Goal: Task Accomplishment & Management: Use online tool/utility

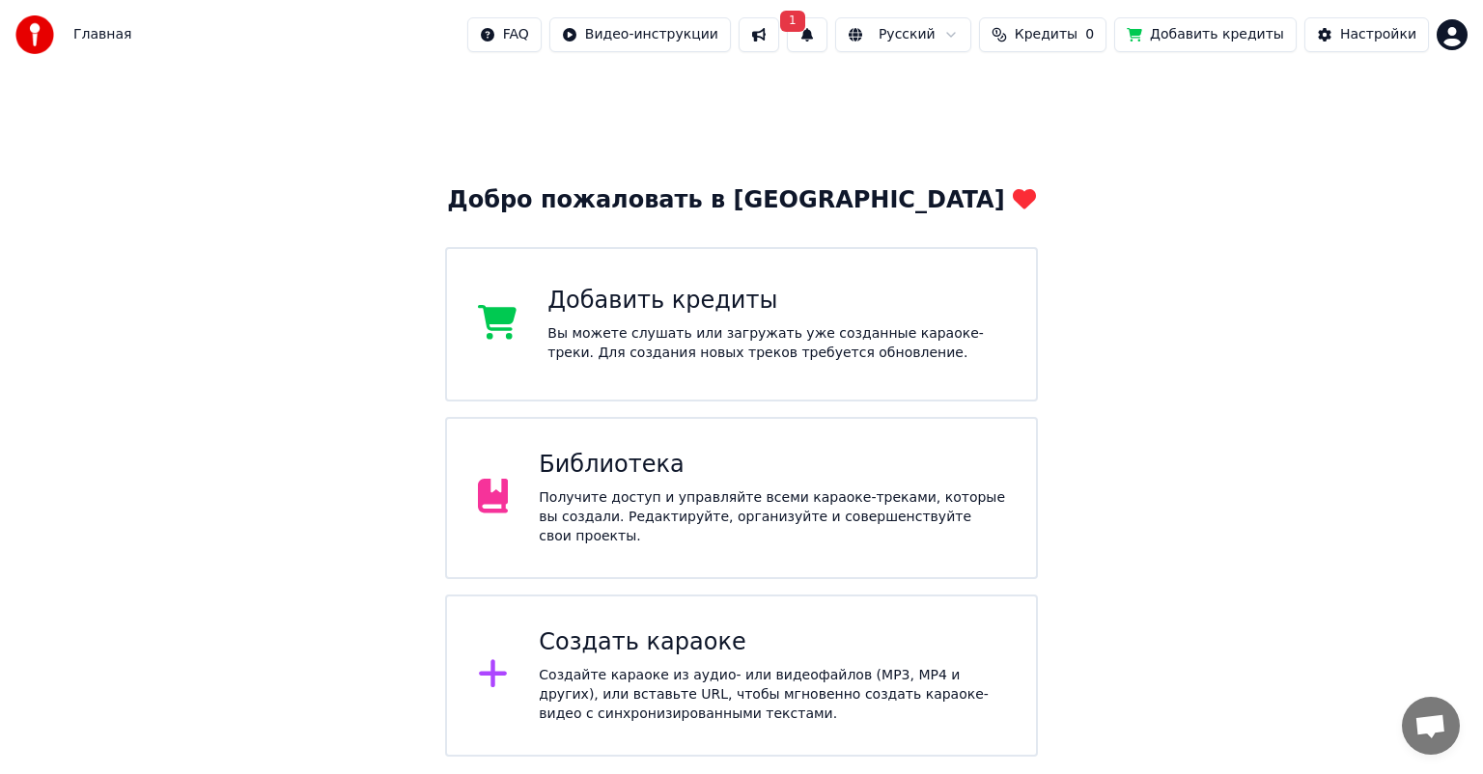
click at [827, 32] on button "1" at bounding box center [807, 34] width 41 height 35
click at [999, 101] on button "Обновить" at bounding box center [990, 95] width 101 height 35
click at [853, 509] on div "Получите доступ и управляйте всеми караоке-треками, которые вы создали. Редакти…" at bounding box center [772, 518] width 466 height 58
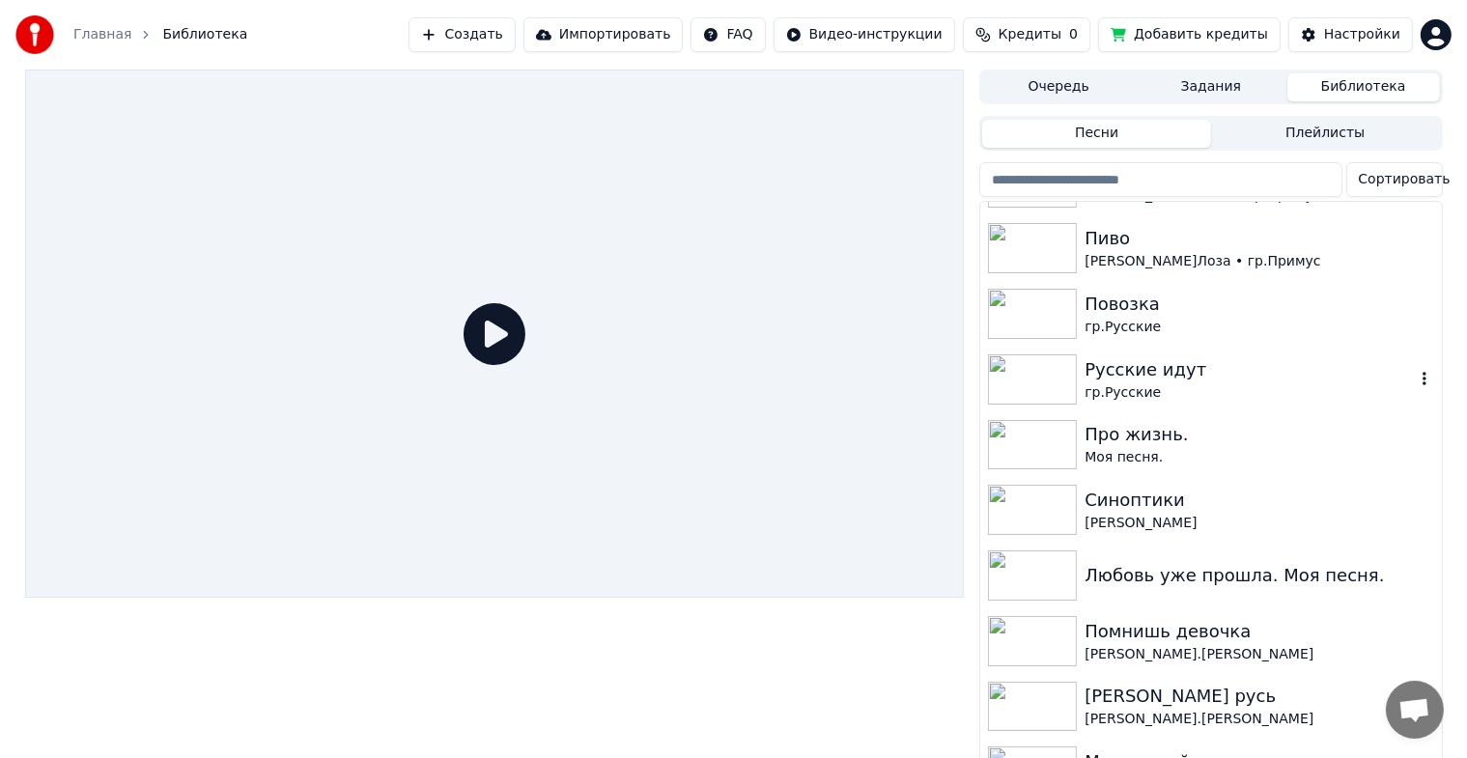
scroll to position [483, 0]
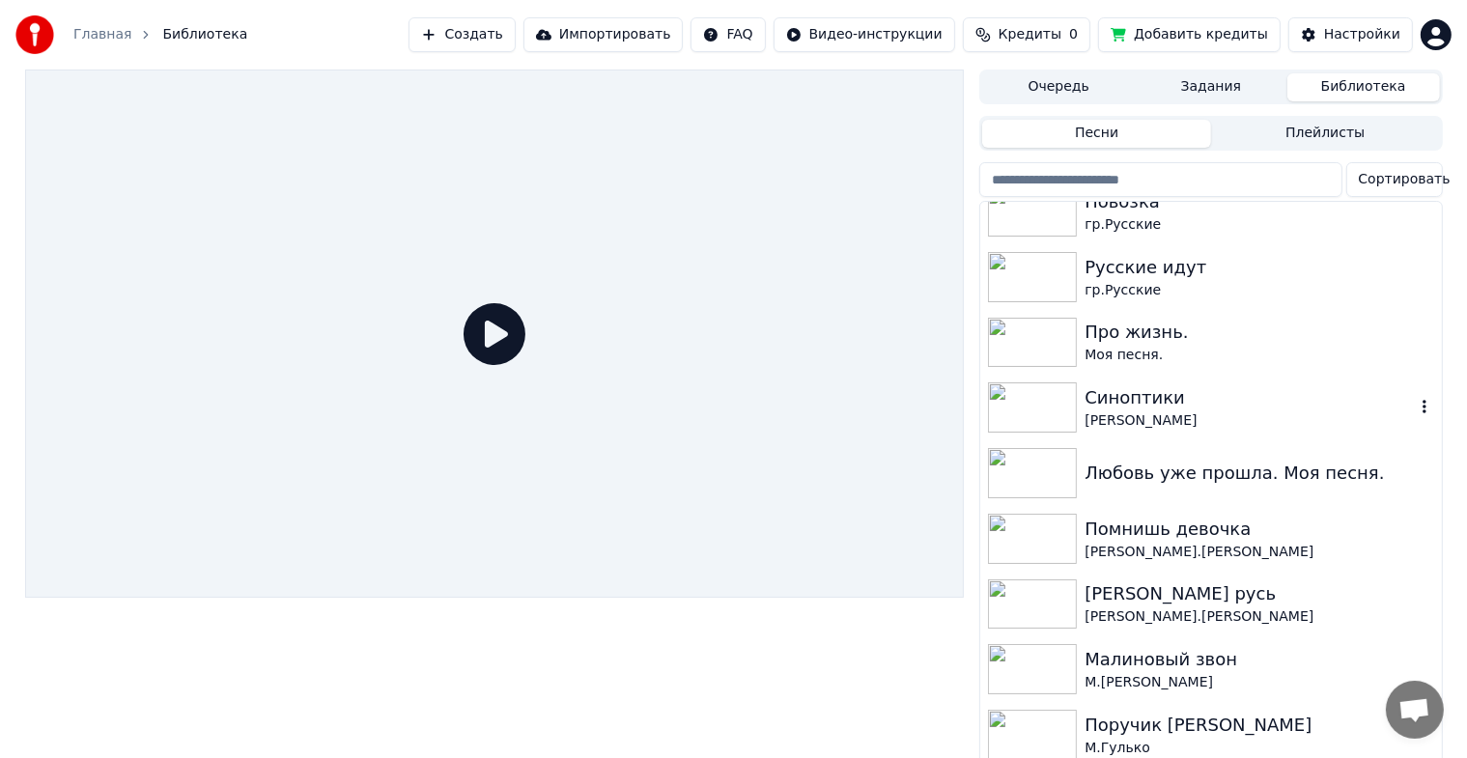
click at [1000, 411] on img at bounding box center [1032, 407] width 89 height 50
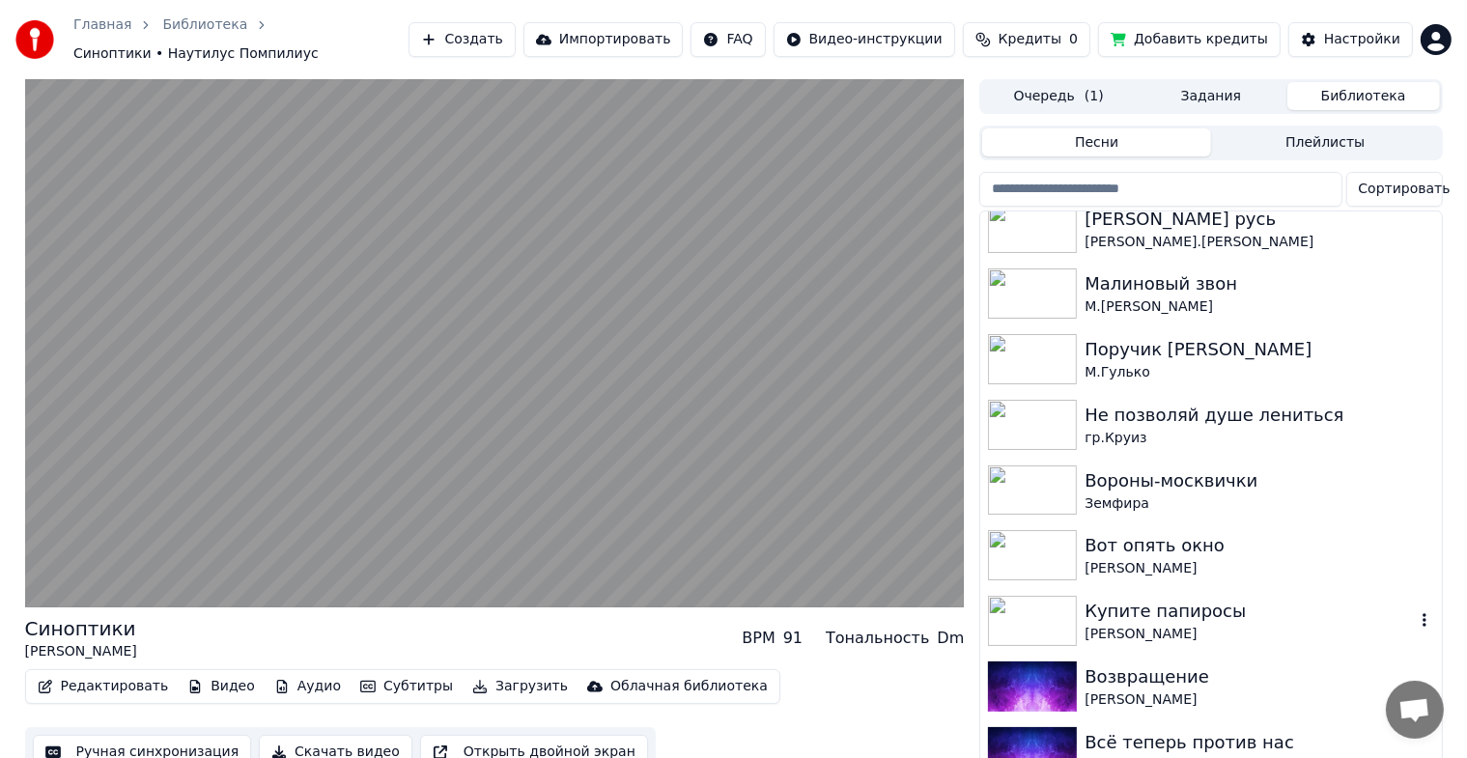
scroll to position [927, 0]
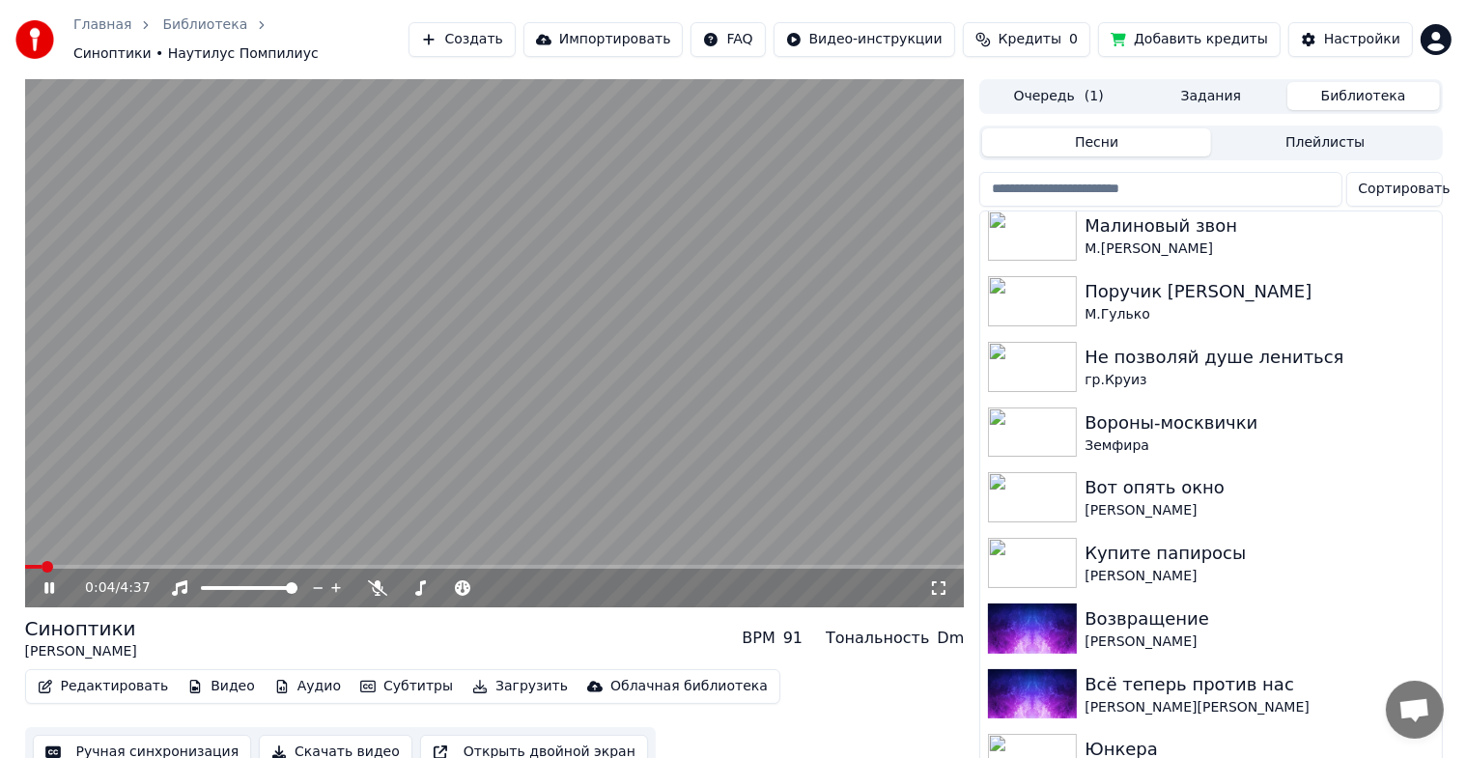
click at [51, 582] on icon at bounding box center [49, 588] width 10 height 12
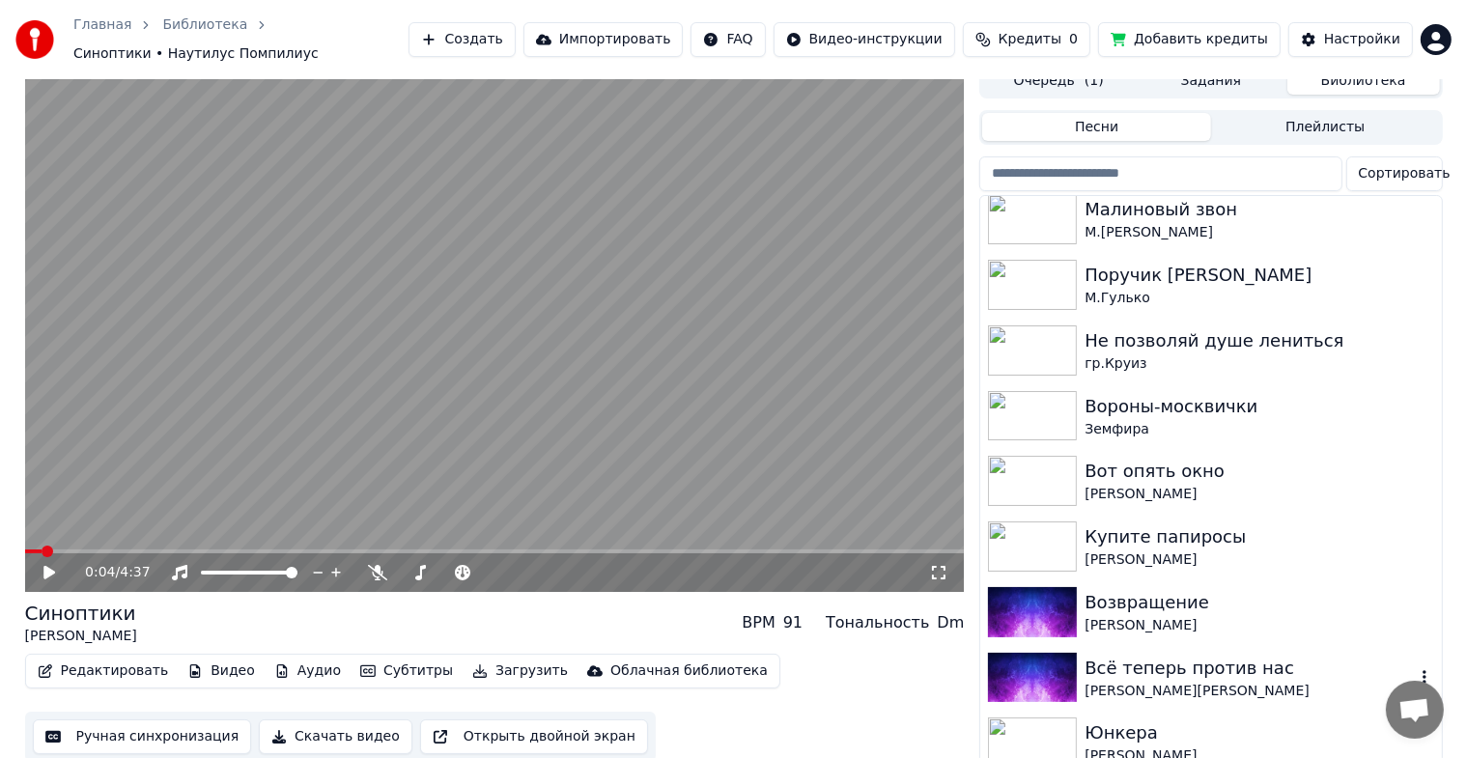
scroll to position [23, 0]
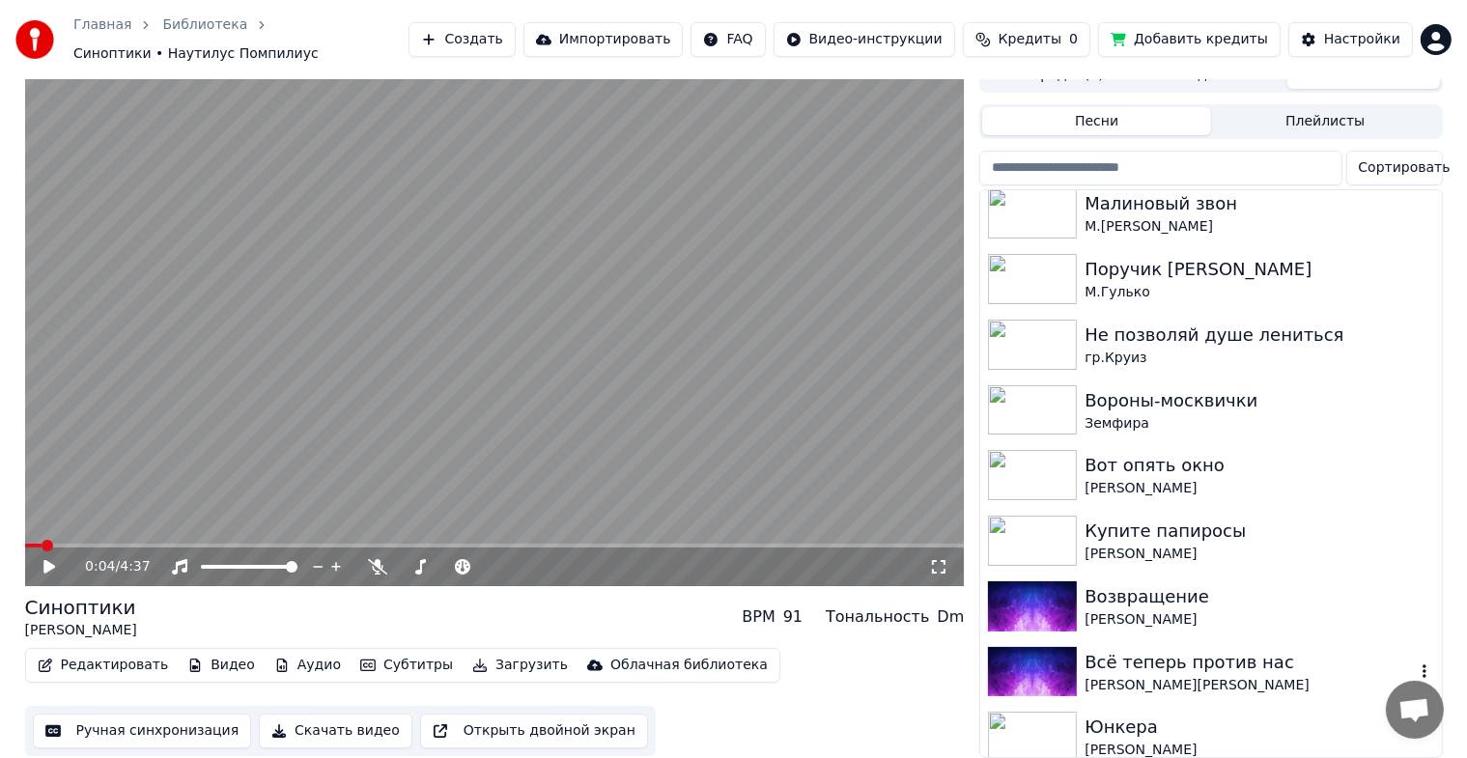
click at [1032, 655] on img at bounding box center [1032, 672] width 89 height 50
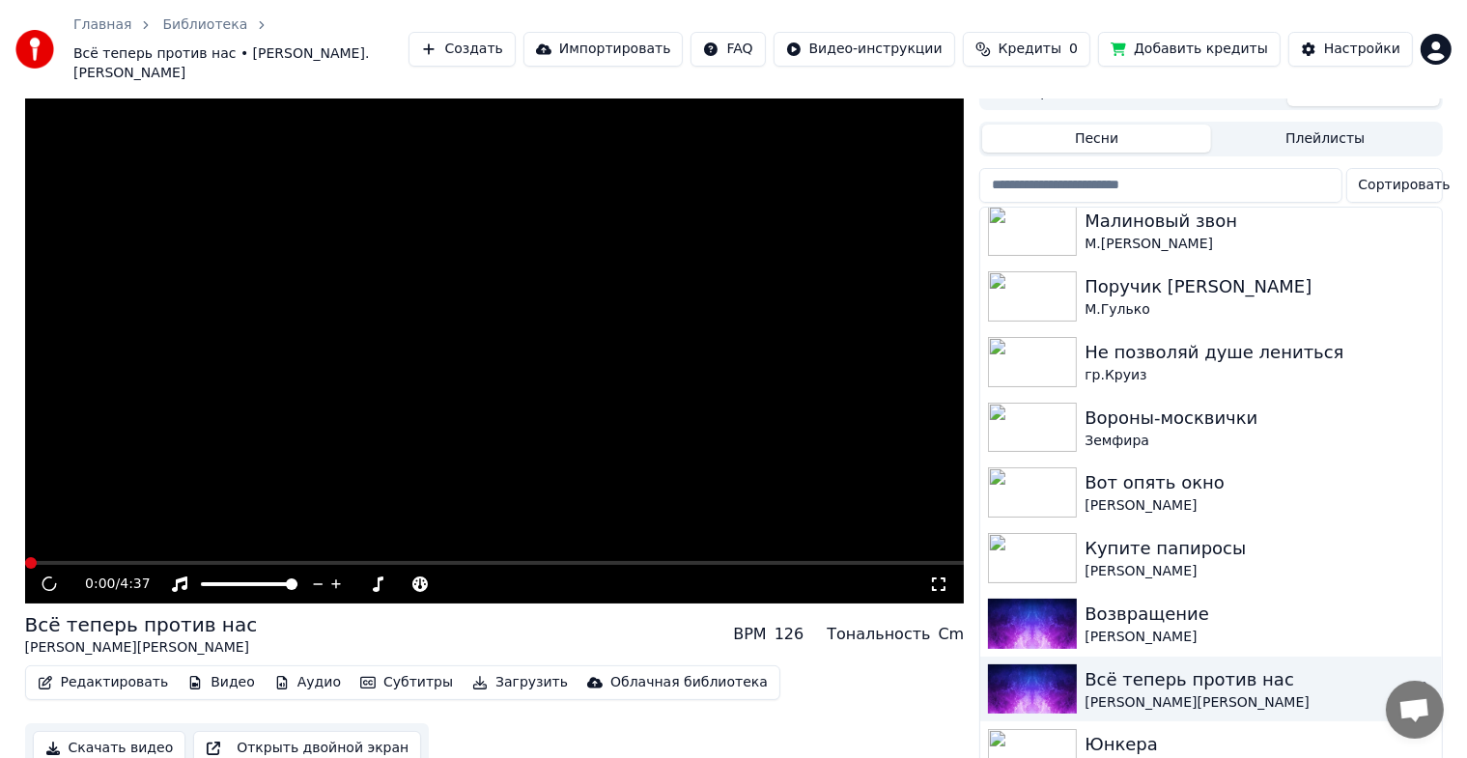
scroll to position [33, 0]
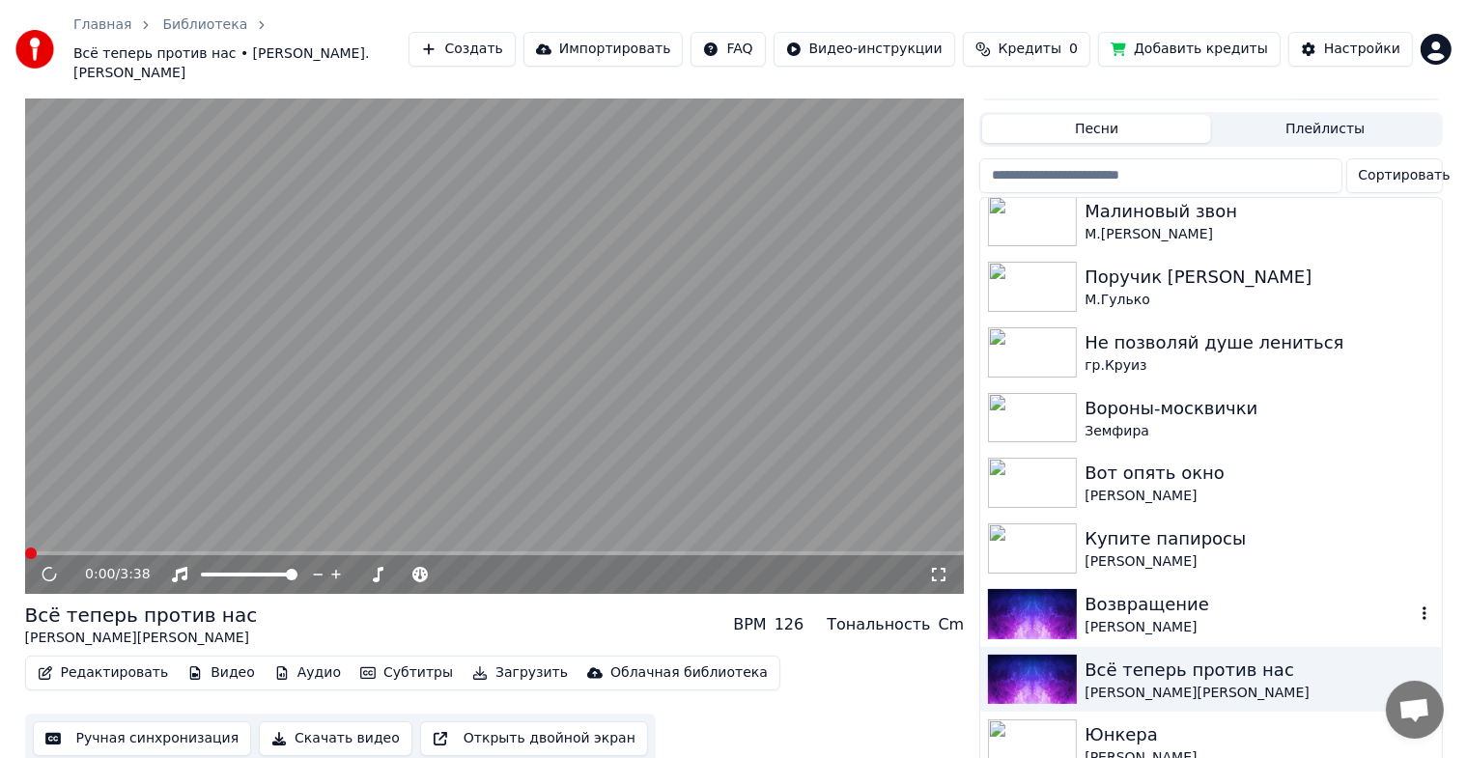
click at [1001, 589] on img at bounding box center [1032, 614] width 89 height 50
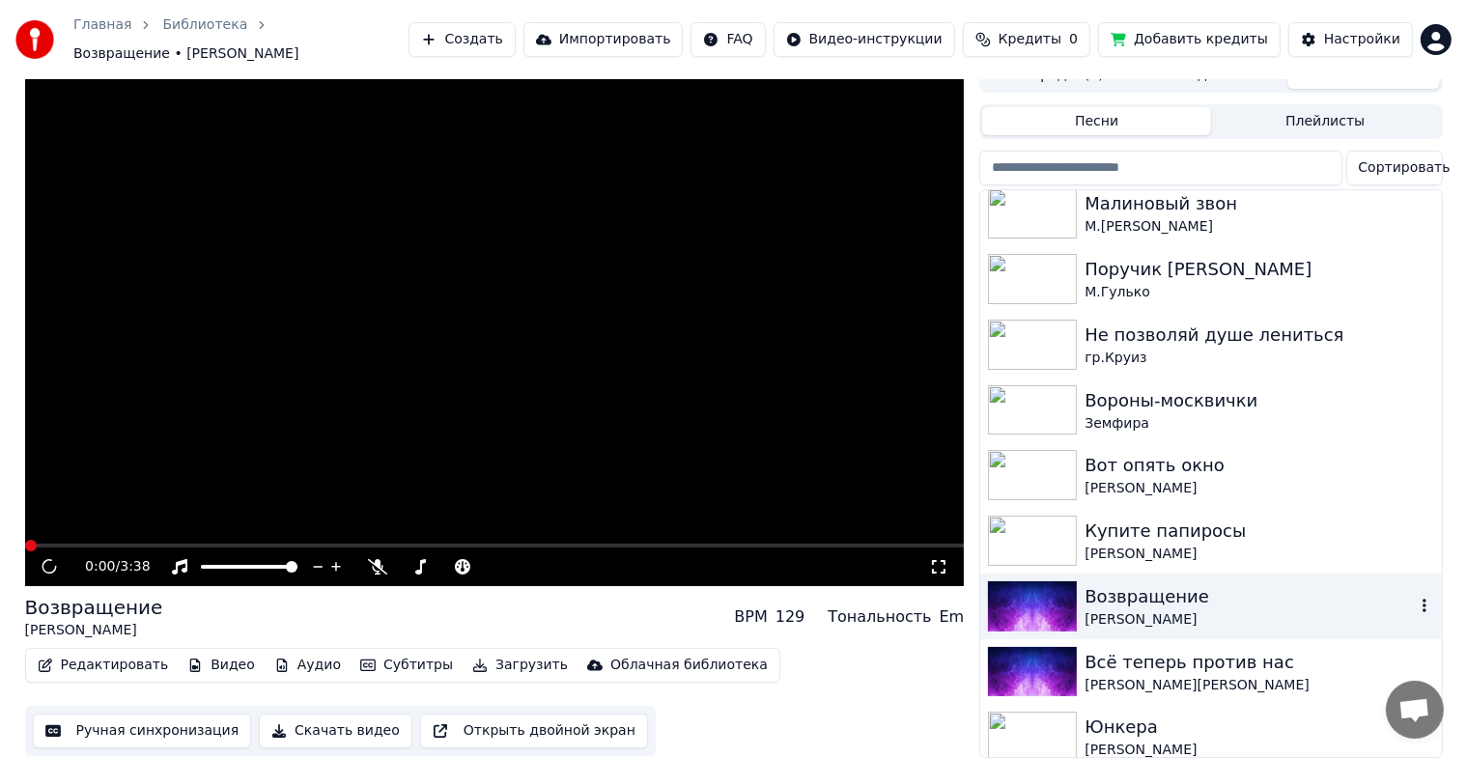
scroll to position [23, 0]
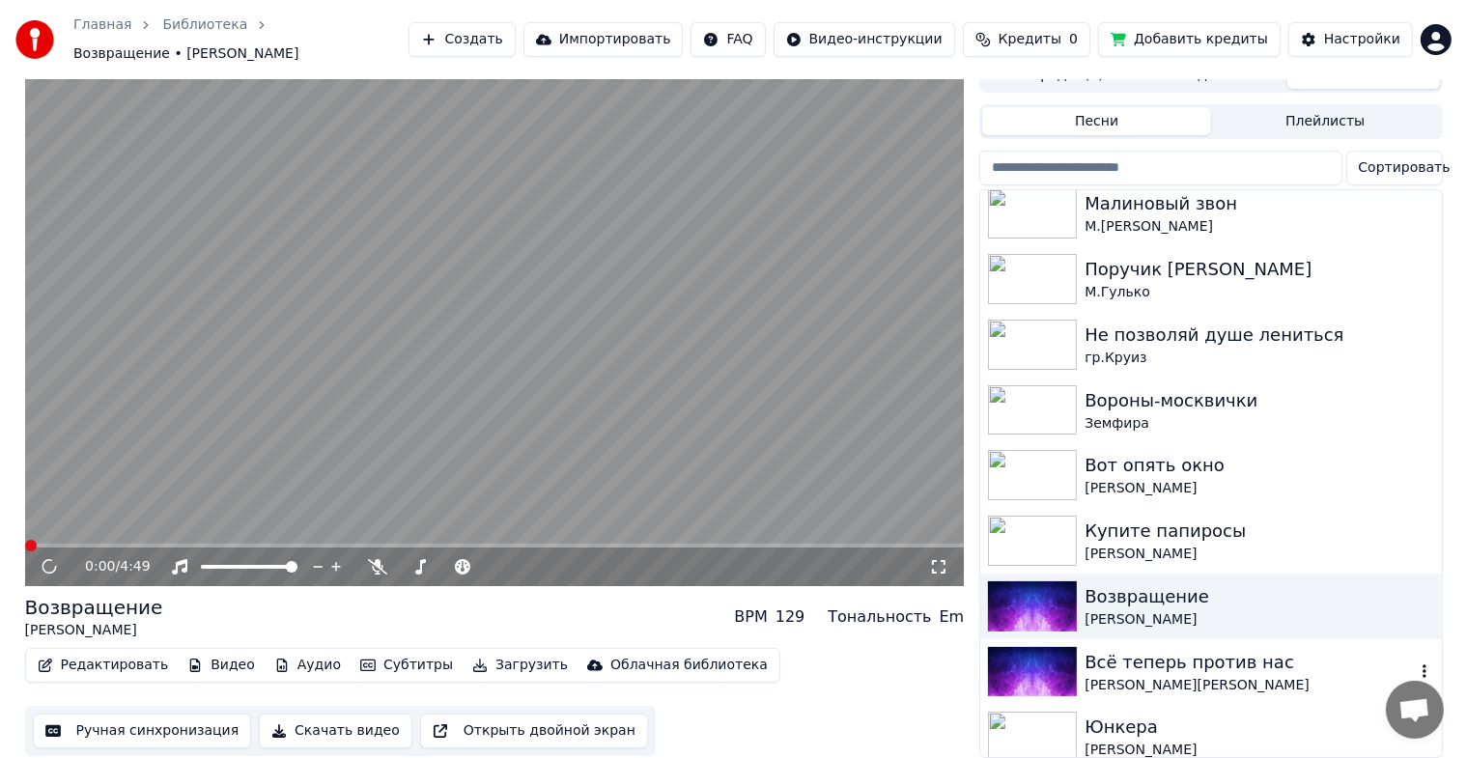
click at [1023, 668] on img at bounding box center [1032, 672] width 89 height 50
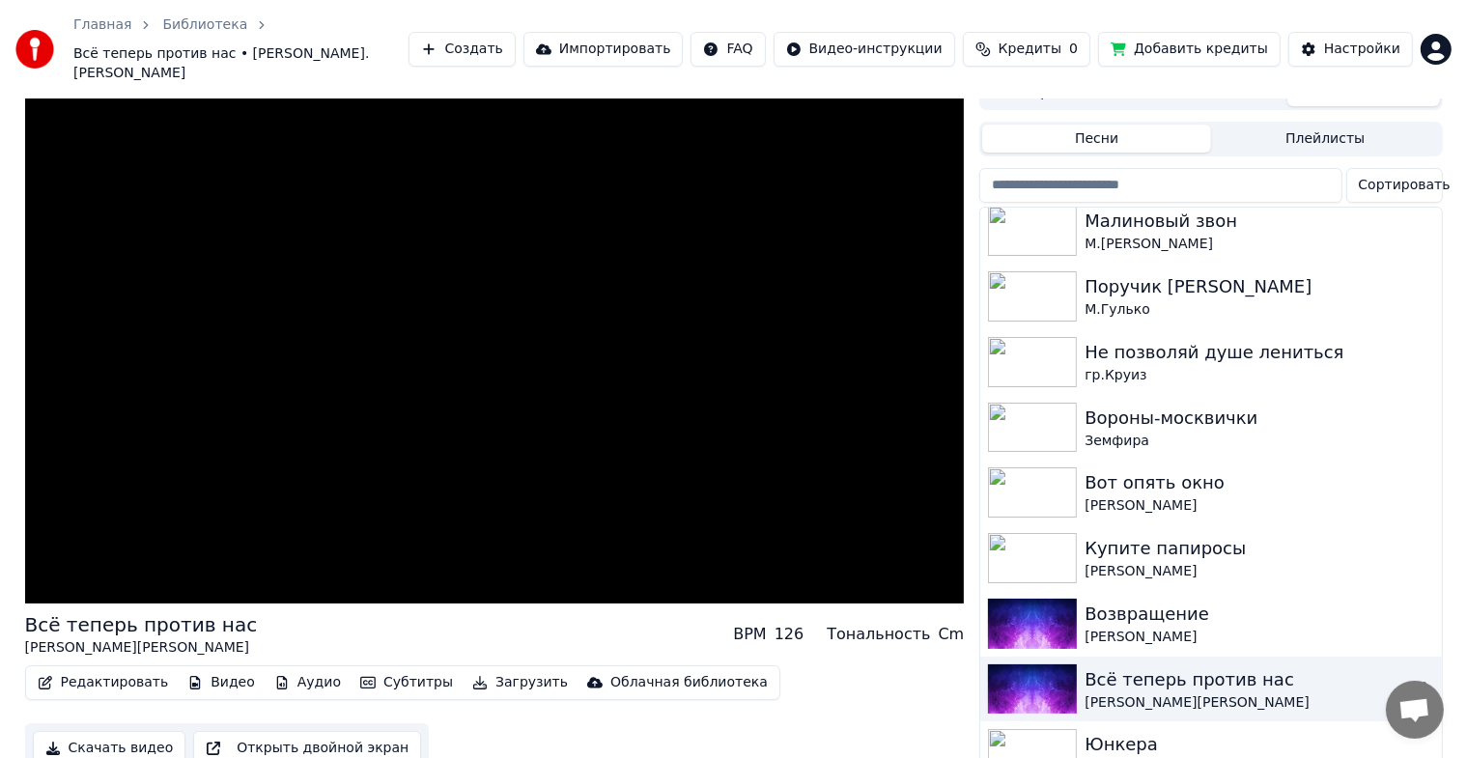
scroll to position [33, 0]
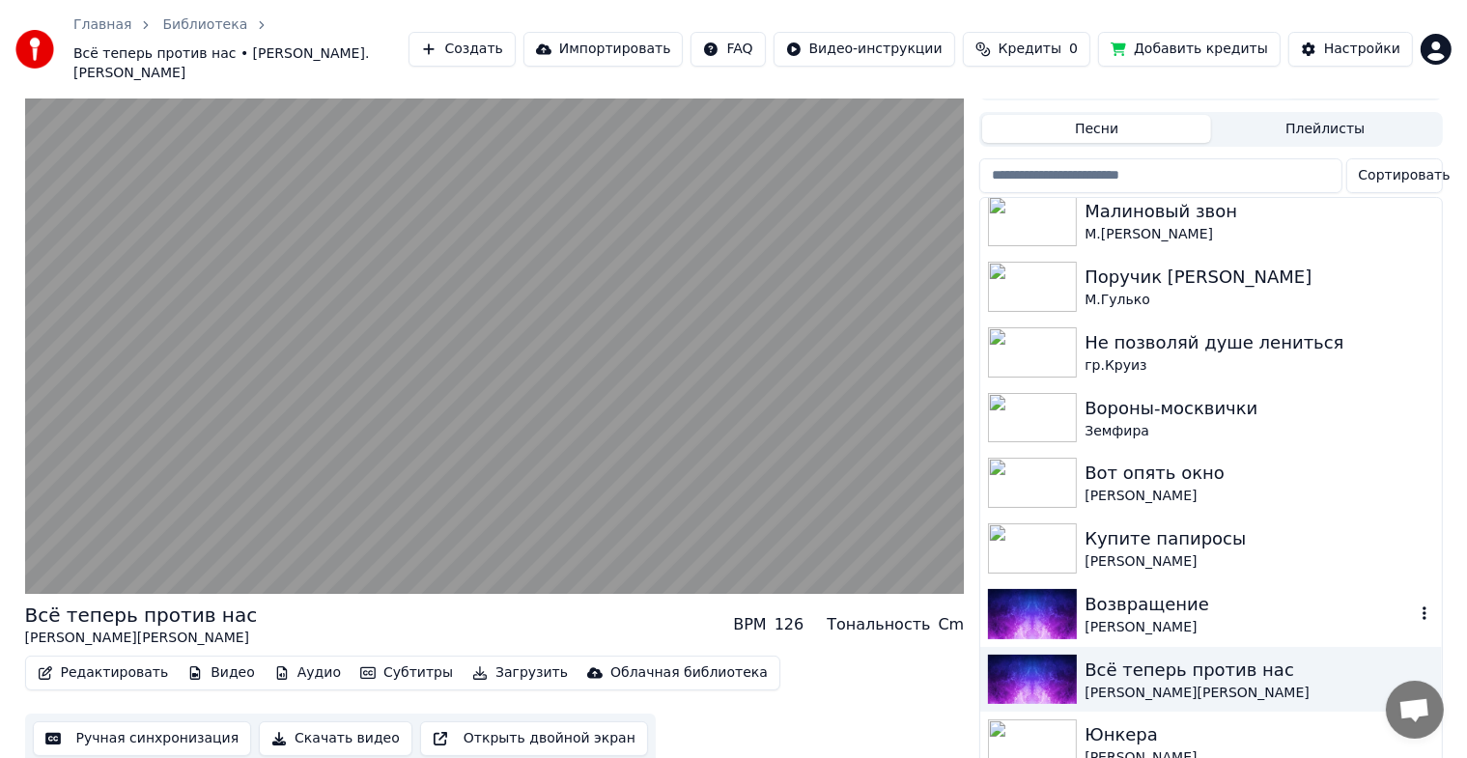
click at [1048, 597] on img at bounding box center [1032, 614] width 89 height 50
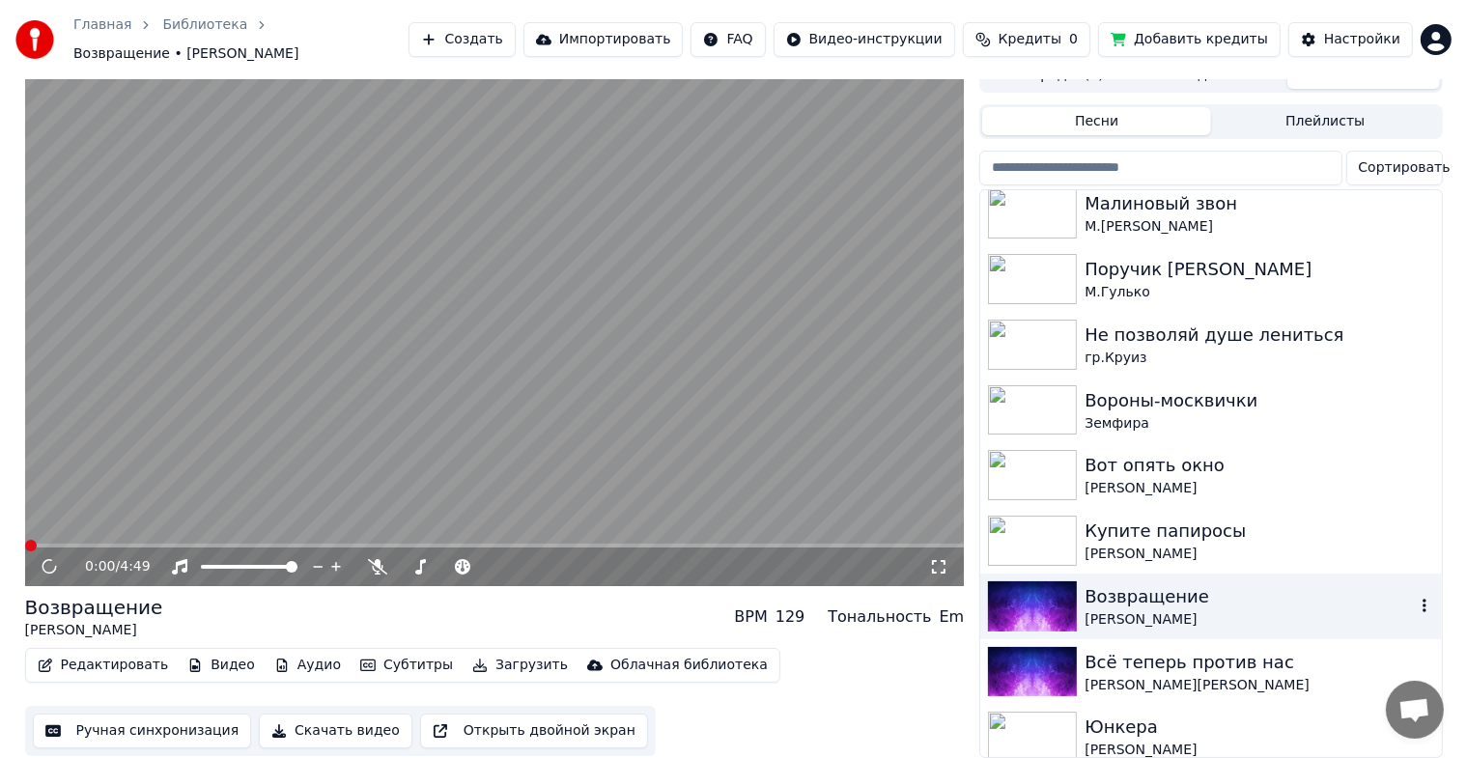
scroll to position [23, 0]
click at [196, 655] on button "Видео" at bounding box center [221, 665] width 83 height 27
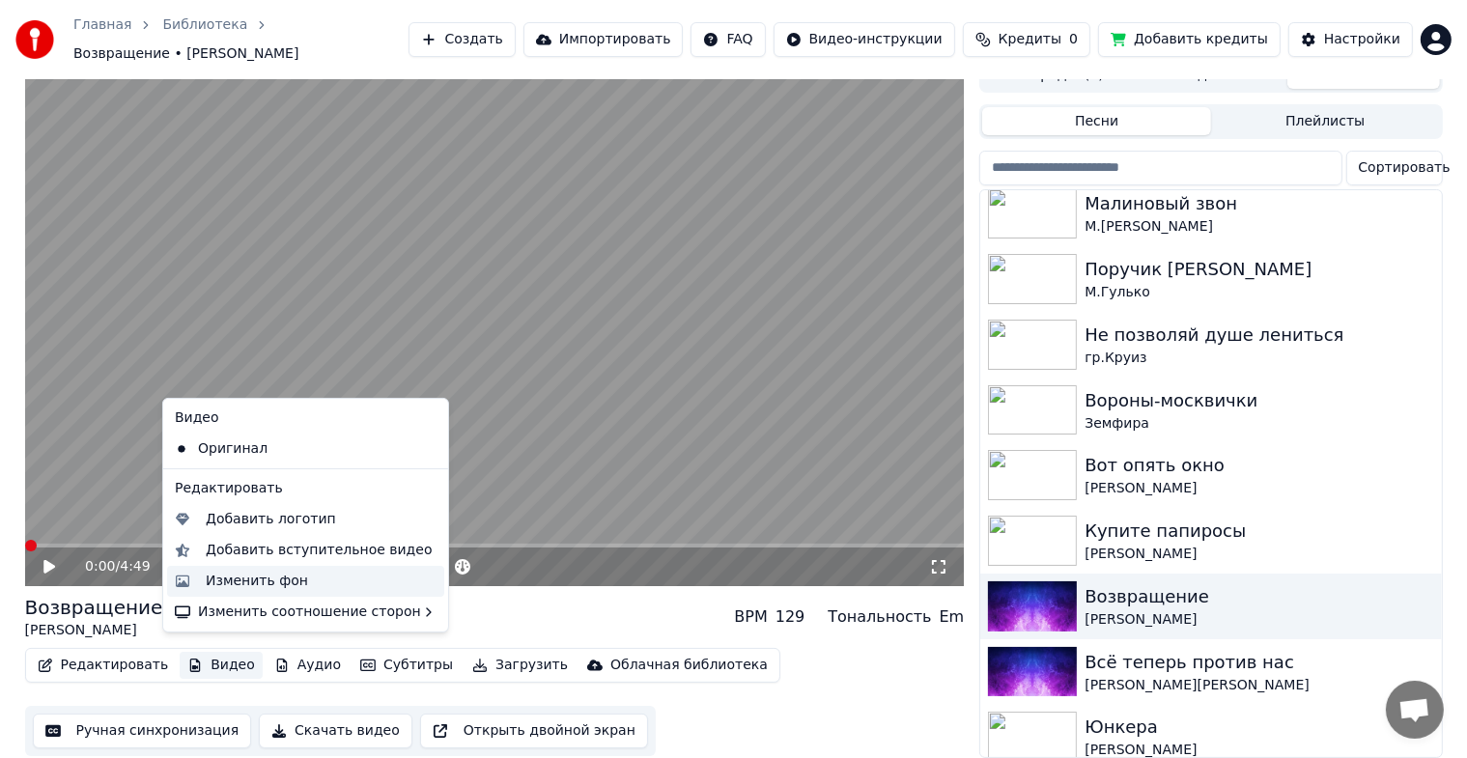
click at [249, 583] on div "Изменить фон" at bounding box center [257, 581] width 102 height 19
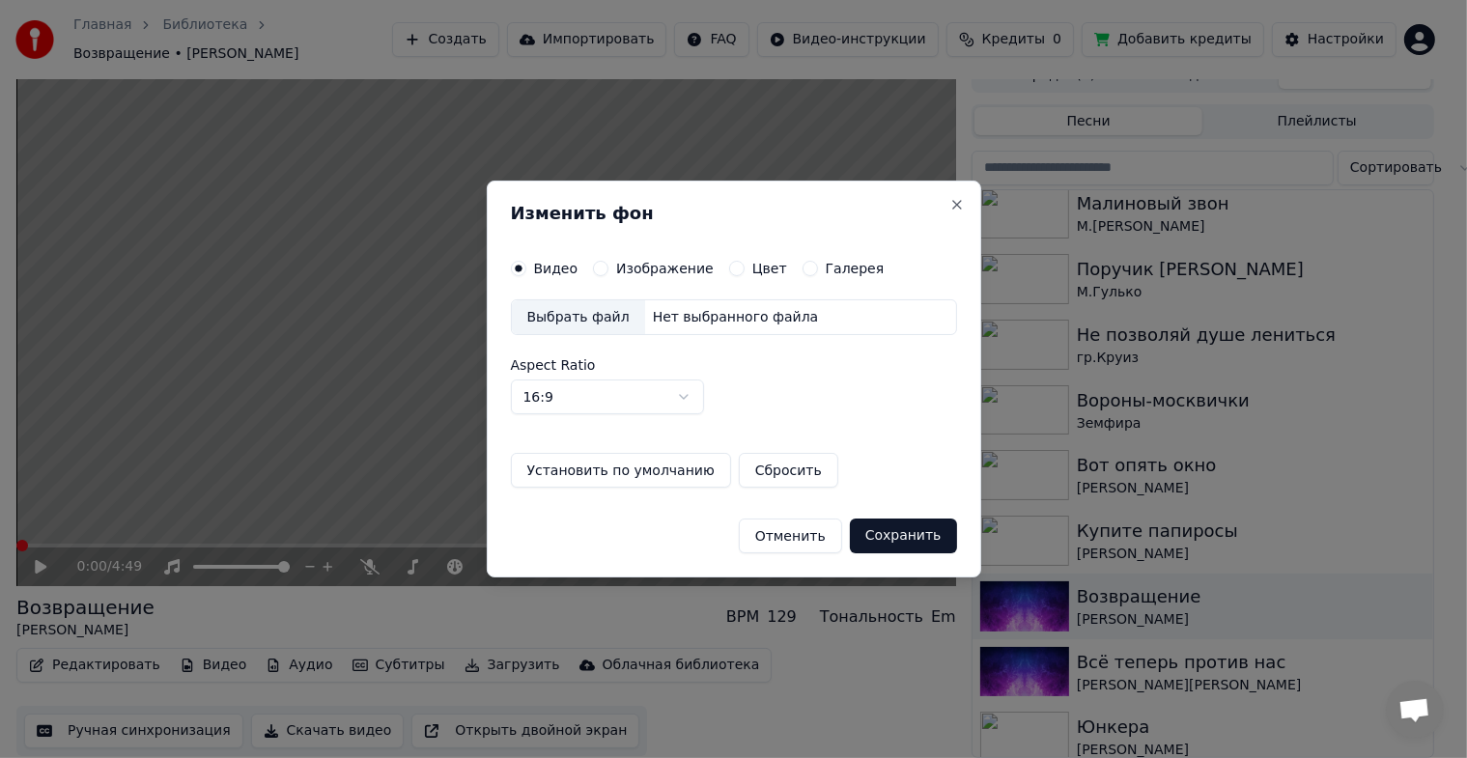
scroll to position [8, 0]
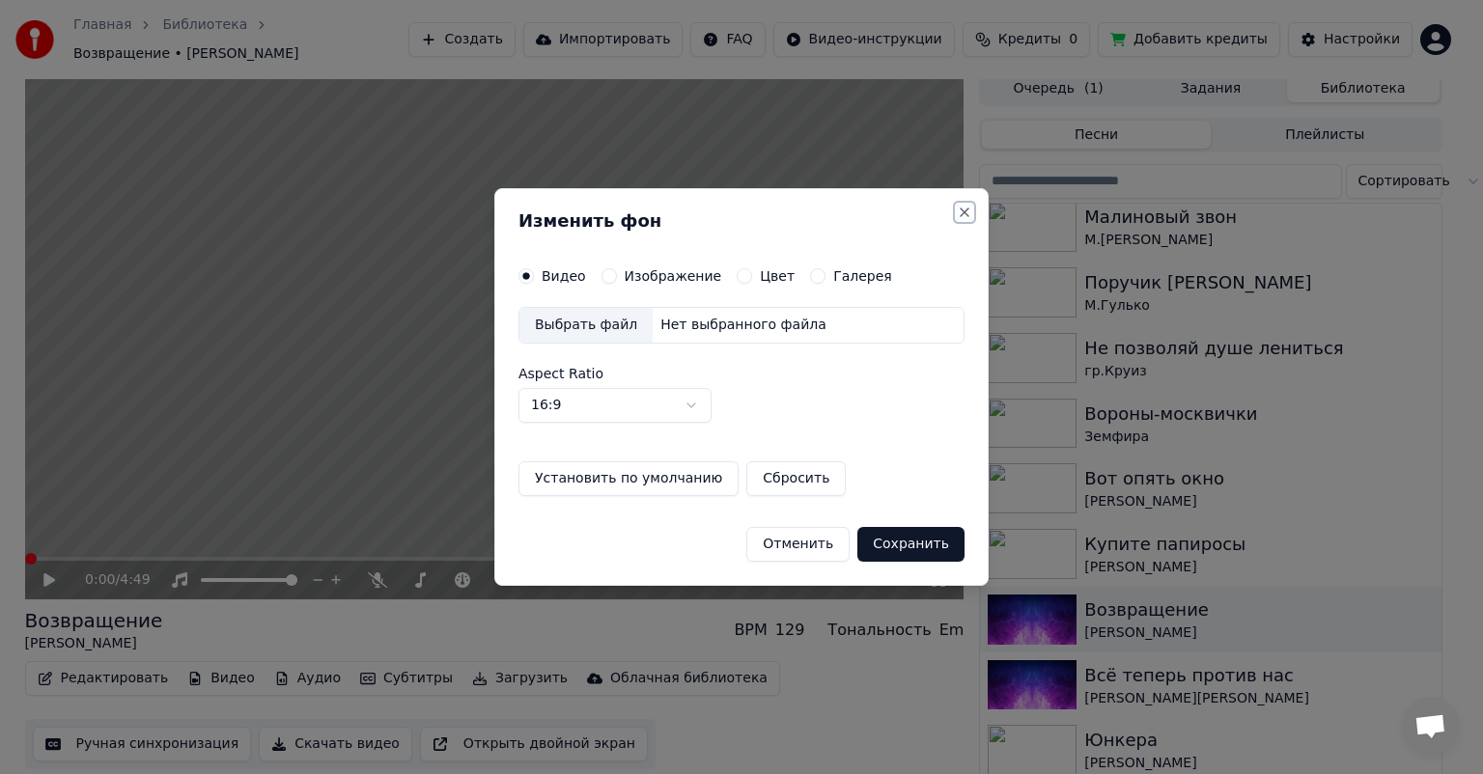
click at [965, 205] on button "Close" at bounding box center [964, 212] width 15 height 15
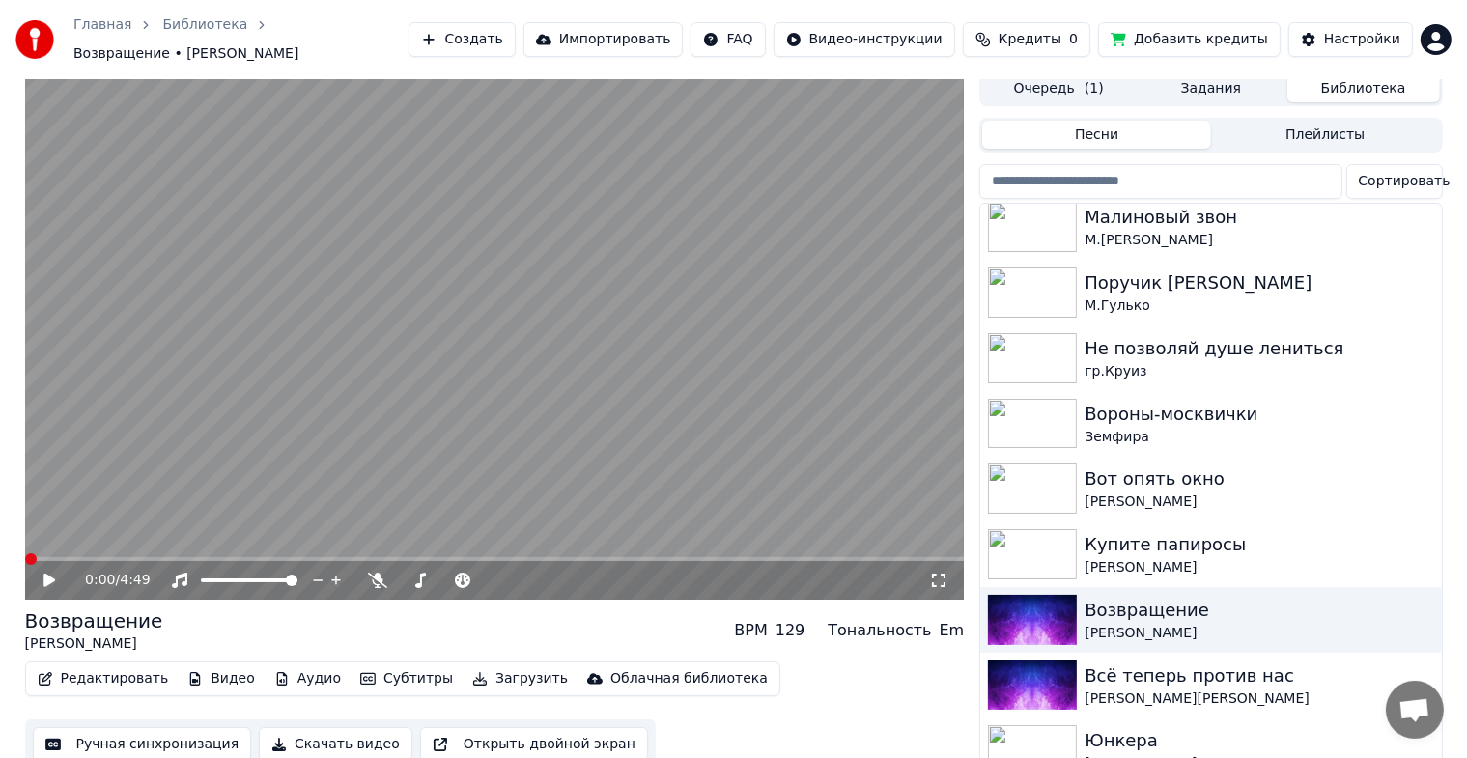
click at [89, 665] on button "Редактировать" at bounding box center [103, 678] width 147 height 27
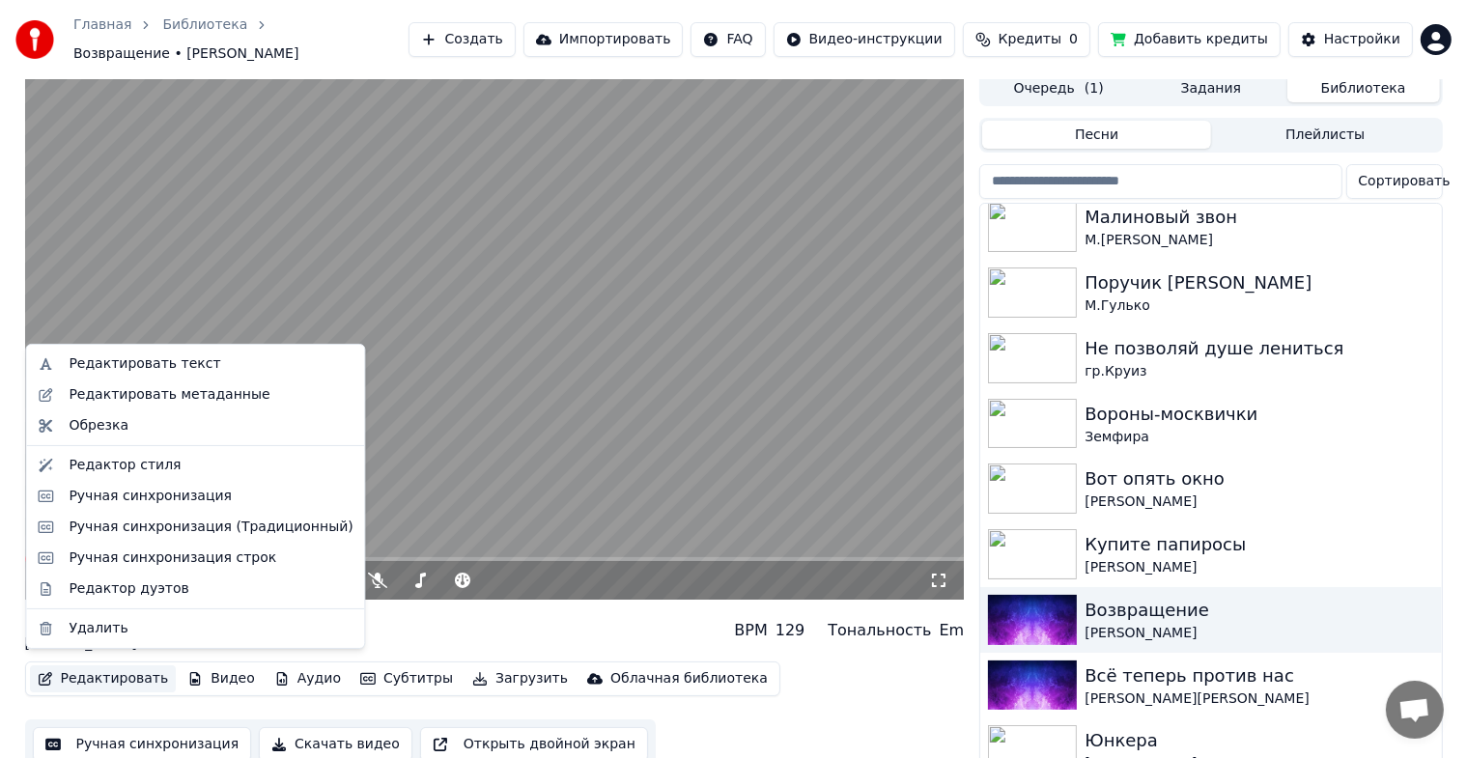
click at [98, 680] on button "Редактировать" at bounding box center [103, 678] width 147 height 27
click at [163, 403] on div "Редактировать метаданные" at bounding box center [169, 394] width 201 height 19
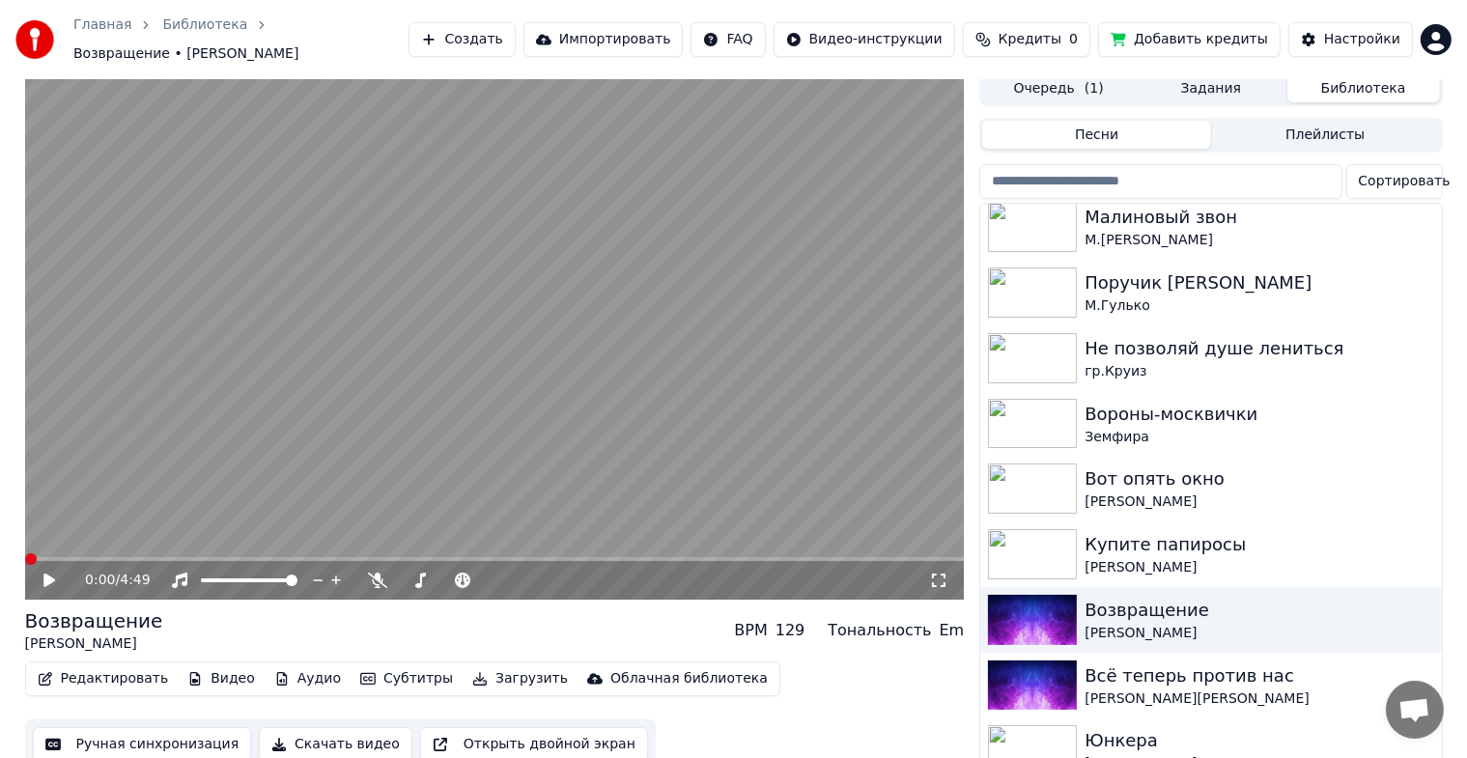
click at [54, 573] on icon at bounding box center [63, 580] width 45 height 15
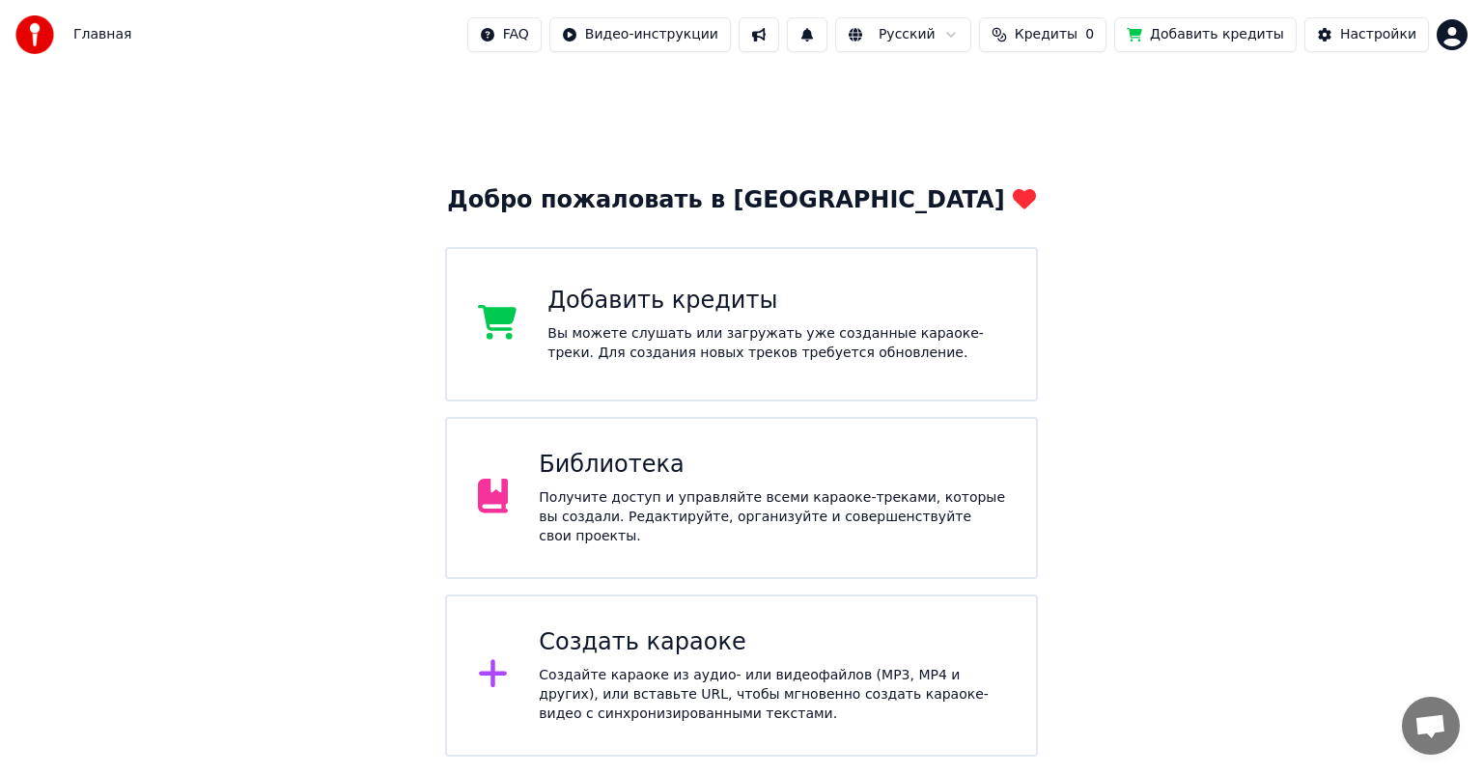
click at [709, 548] on div "Библиотека Получите доступ и управляйте всеми караоке-треками, которые вы созда…" at bounding box center [741, 498] width 593 height 162
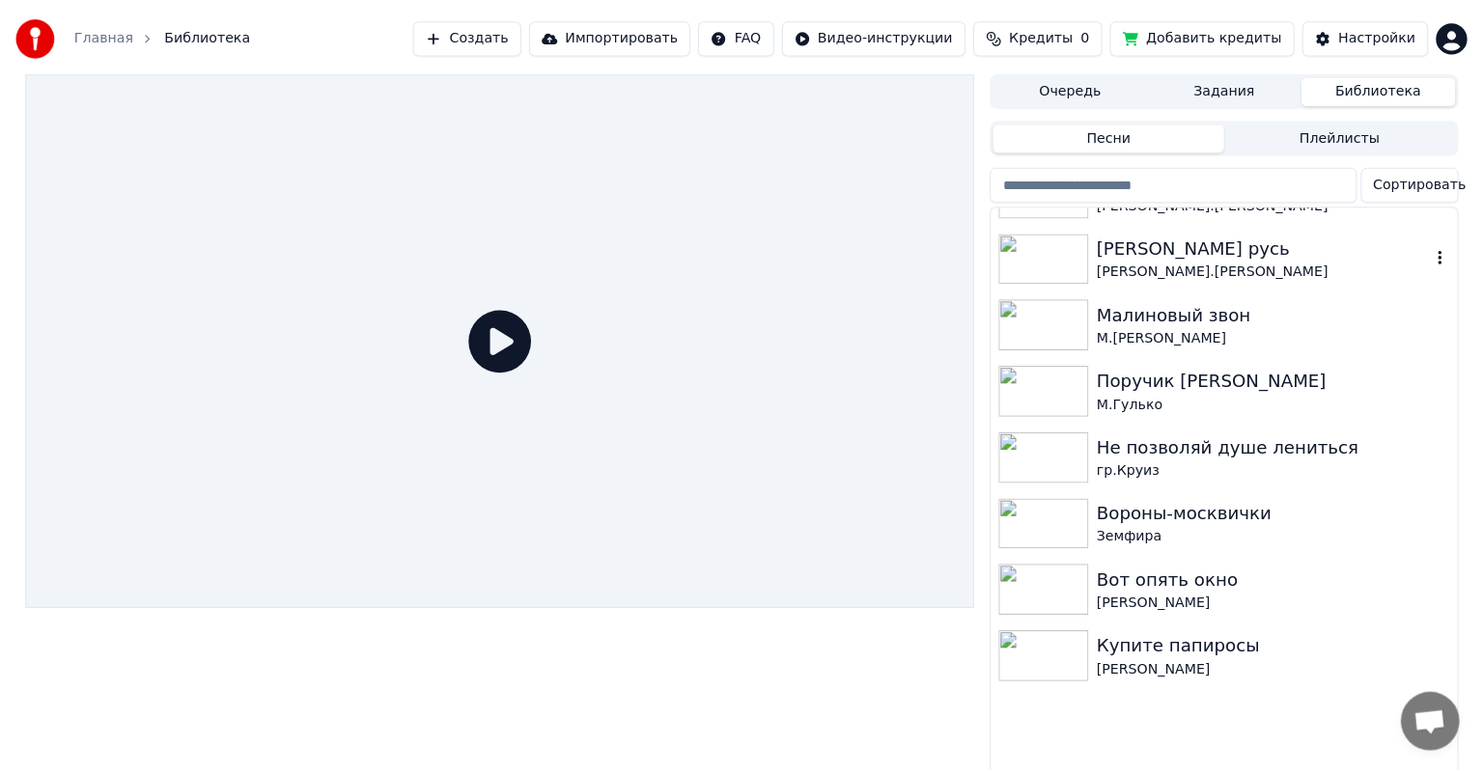
scroll to position [869, 0]
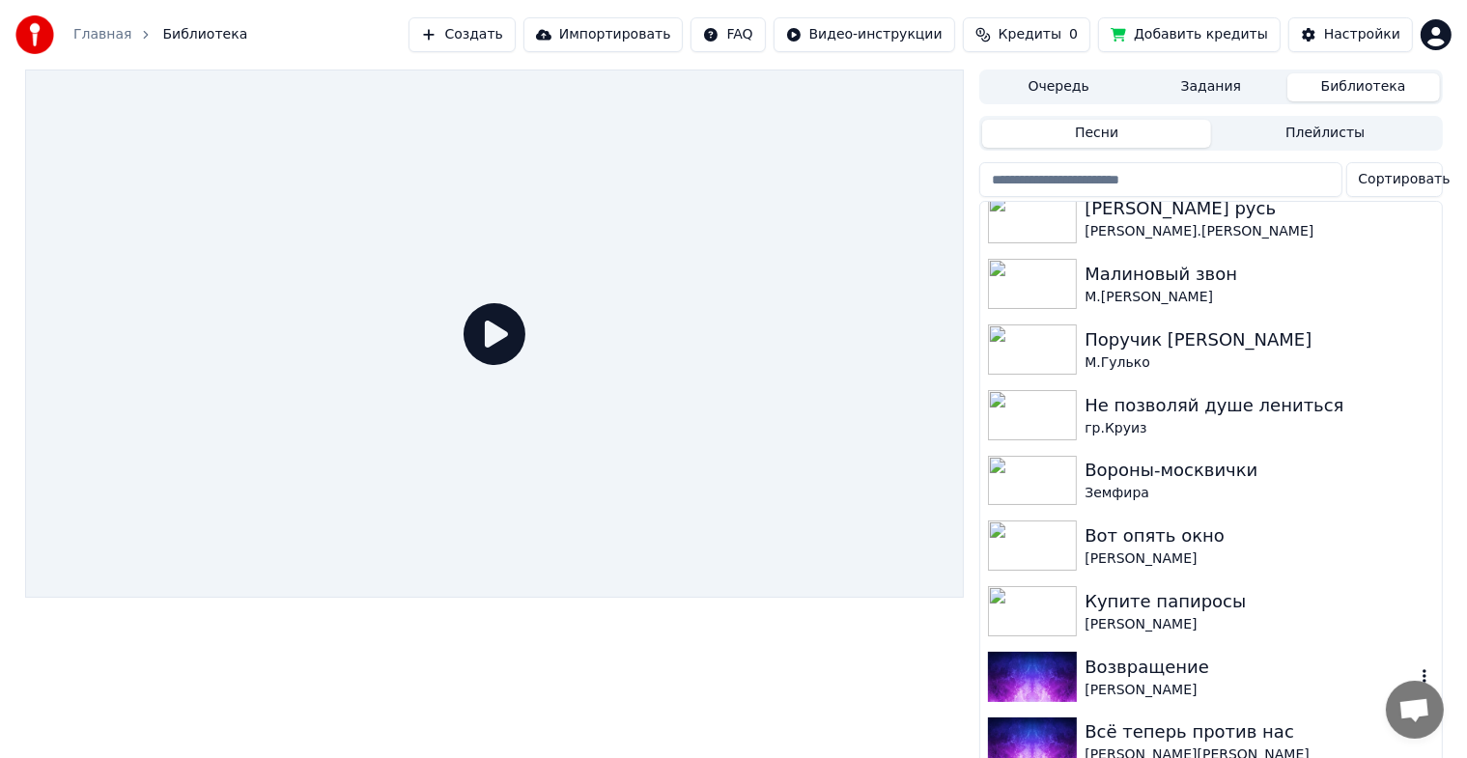
click at [1102, 678] on div "Возвращение" at bounding box center [1248, 667] width 329 height 27
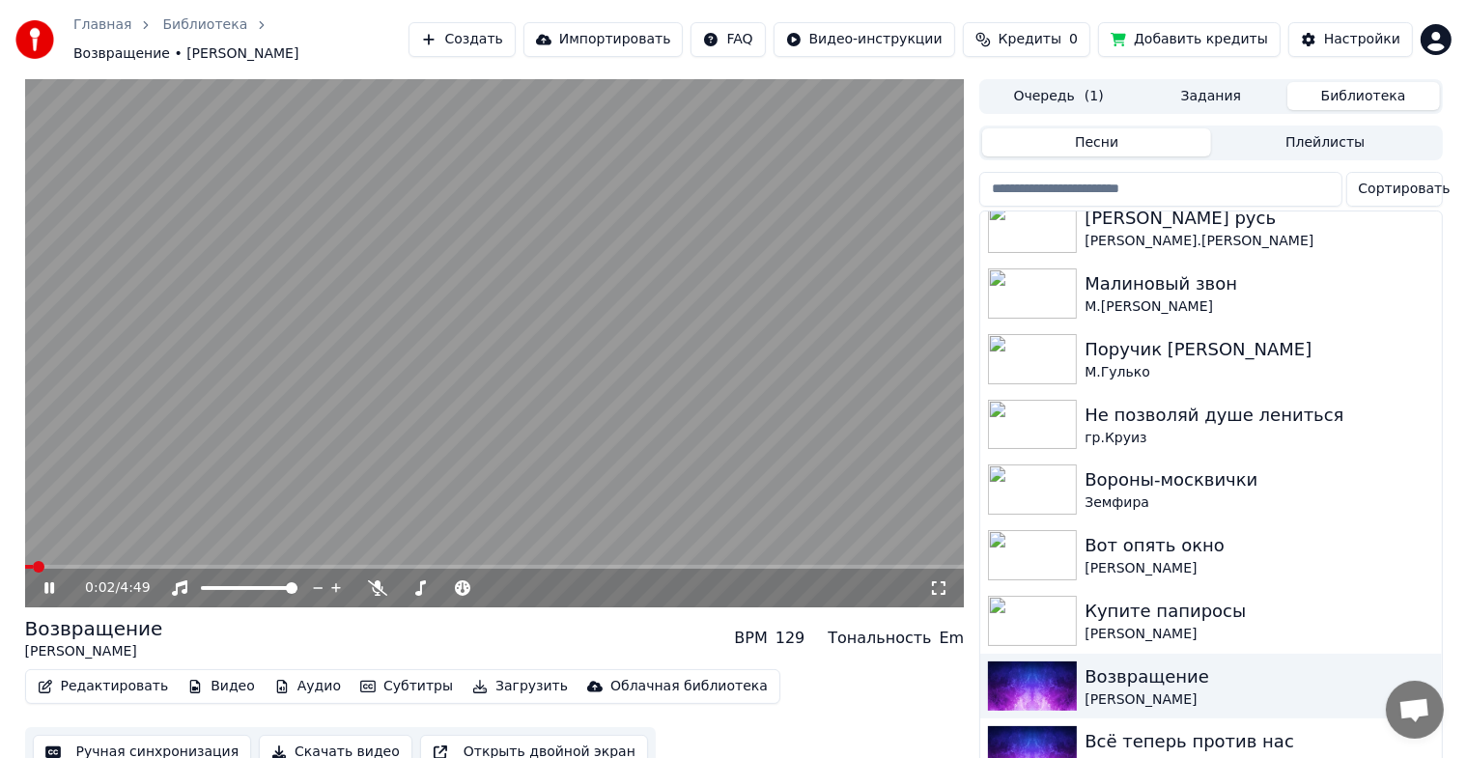
click at [54, 580] on icon at bounding box center [63, 587] width 45 height 15
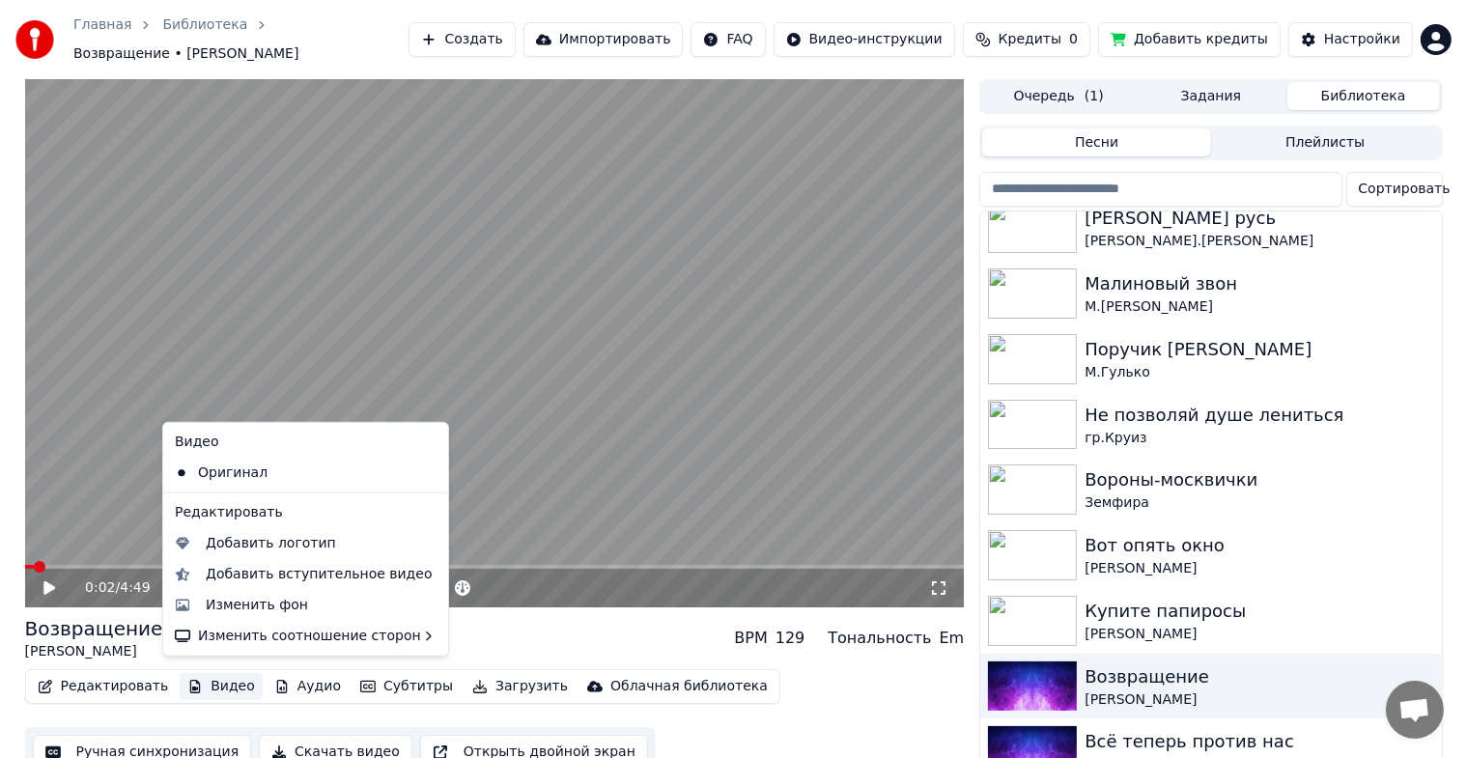
click at [226, 687] on button "Видео" at bounding box center [221, 686] width 83 height 27
click at [211, 606] on div "Изменить фон" at bounding box center [257, 605] width 102 height 19
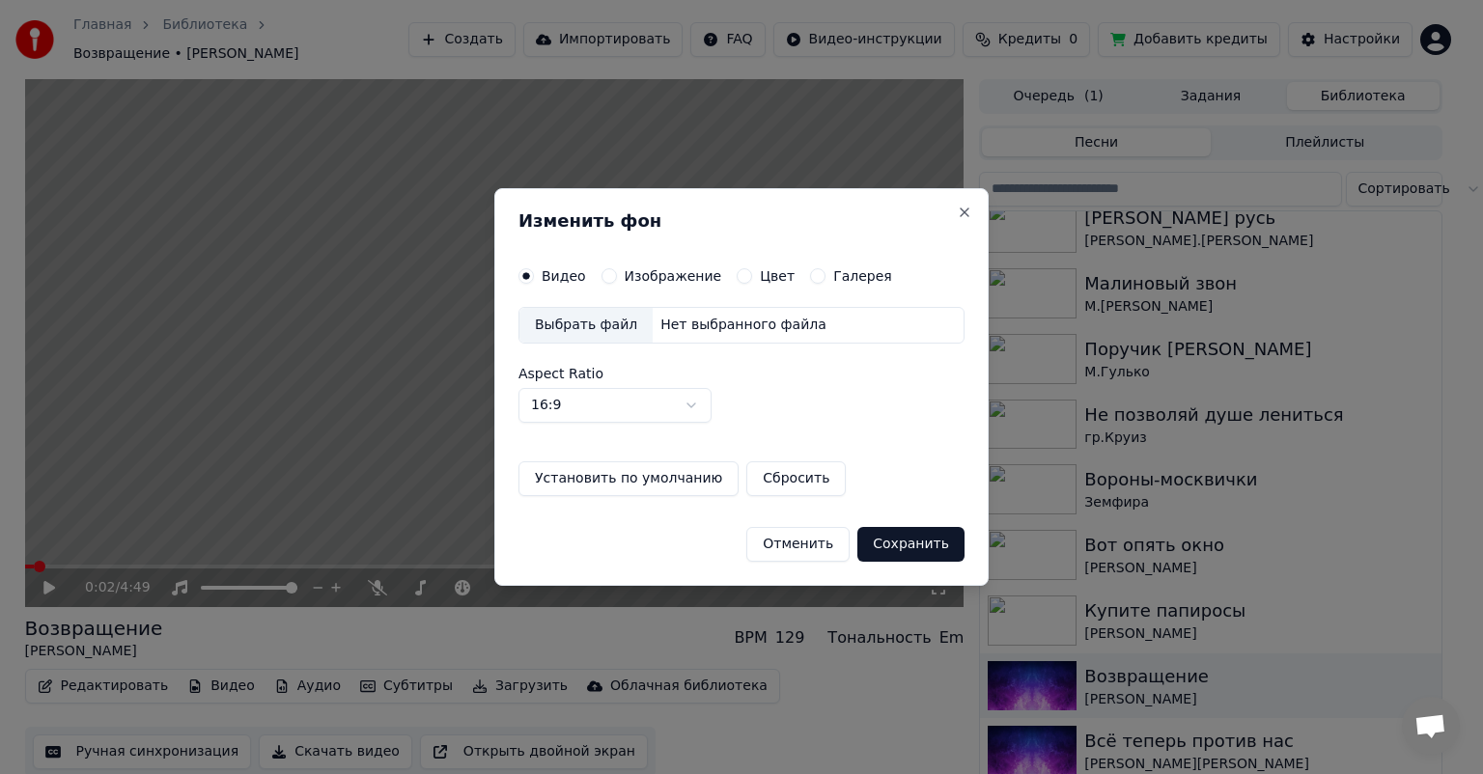
click at [685, 269] on label "Изображение" at bounding box center [674, 276] width 98 height 14
click at [617, 268] on button "Изображение" at bounding box center [608, 275] width 15 height 15
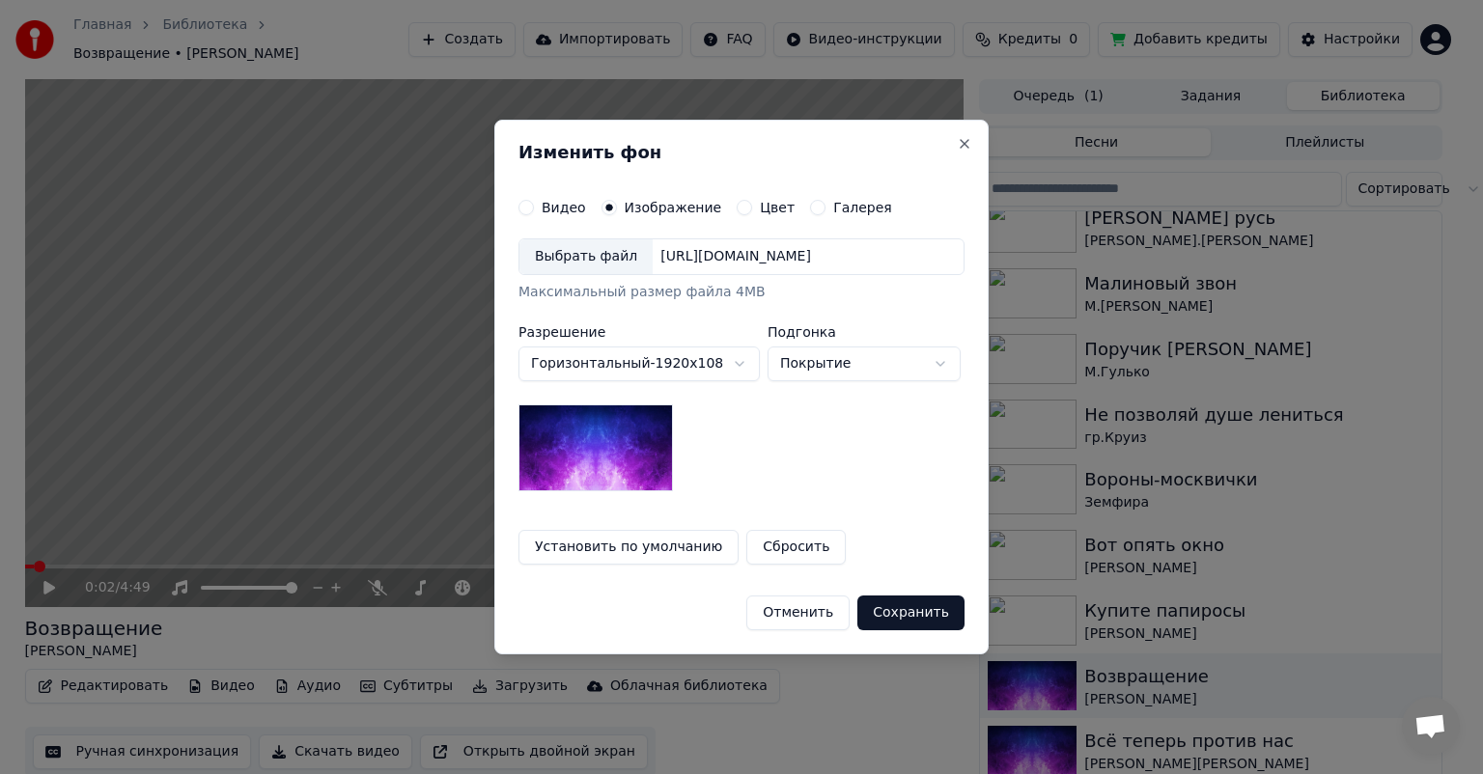
click at [560, 266] on div "Выбрать файл" at bounding box center [585, 256] width 133 height 35
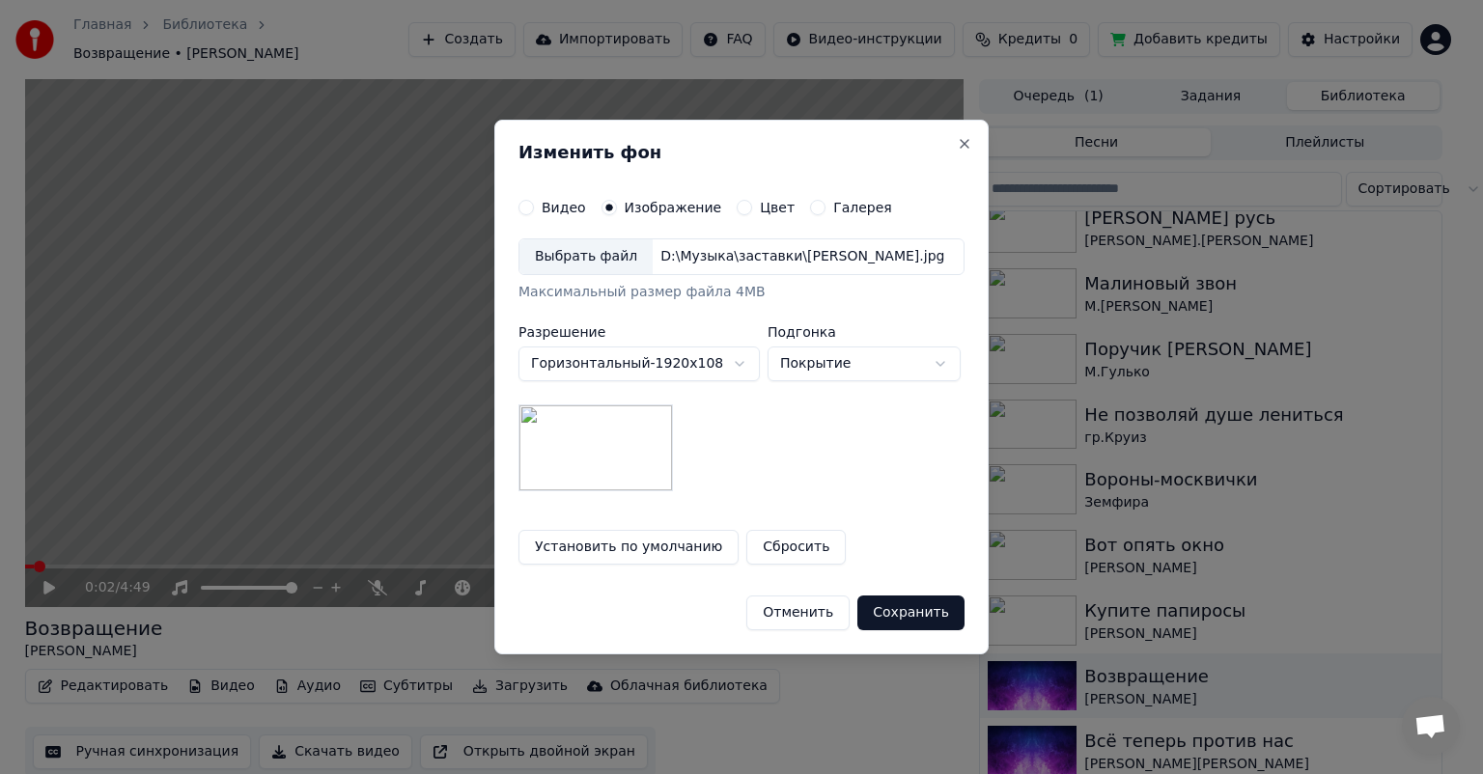
click at [914, 612] on button "Сохранить" at bounding box center [910, 613] width 107 height 35
